Goal: Task Accomplishment & Management: Manage account settings

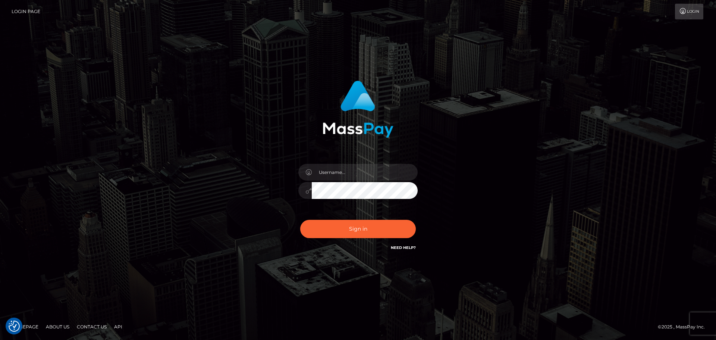
click at [578, 180] on div "Sign in" at bounding box center [358, 170] width 716 height 302
click at [339, 170] on input "text" at bounding box center [365, 172] width 106 height 17
type input "Michelle.T"
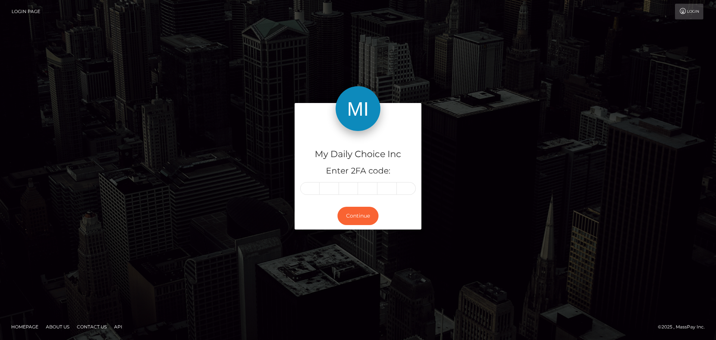
click at [369, 229] on div "Continue" at bounding box center [358, 215] width 127 height 27
click at [311, 188] on input "text" at bounding box center [309, 188] width 19 height 13
type input "6"
type input "9"
type input "6"
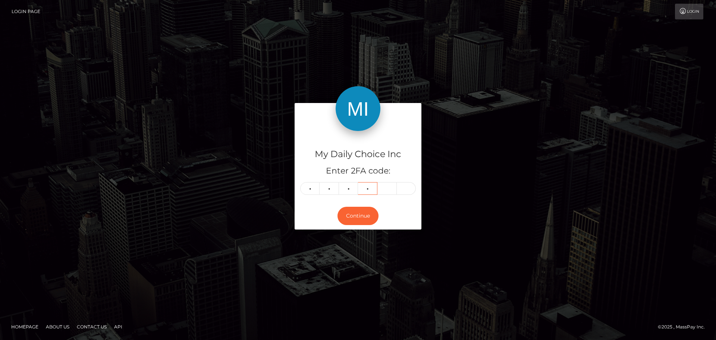
type input "7"
type input "8"
type input "9"
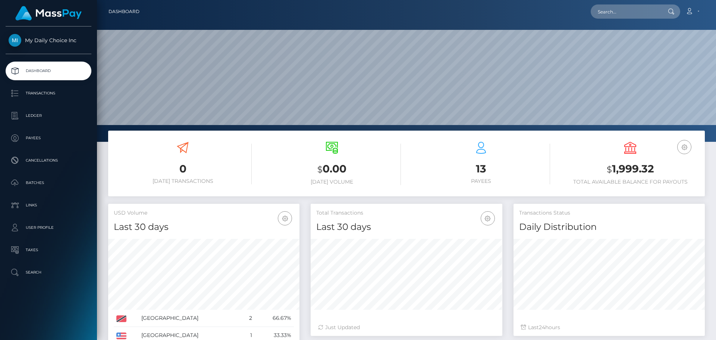
scroll to position [132, 192]
